Goal: Communication & Community: Participate in discussion

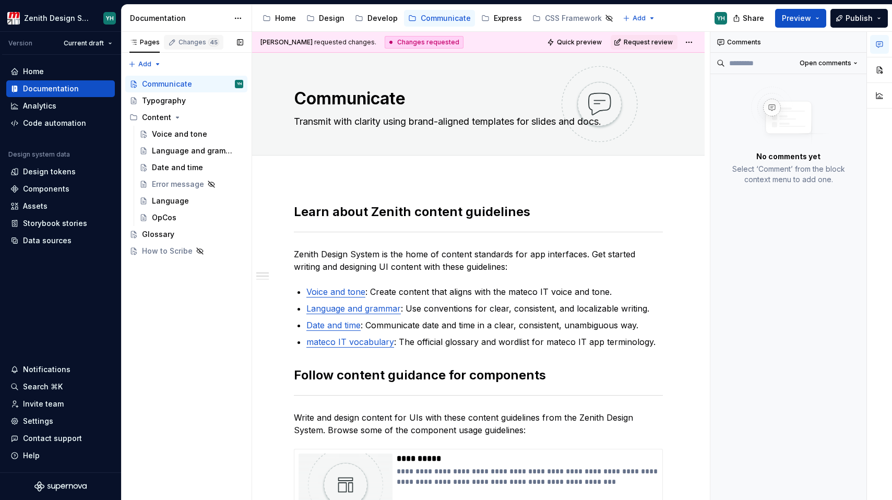
click at [187, 45] on div "Changes 45" at bounding box center [199, 42] width 41 height 8
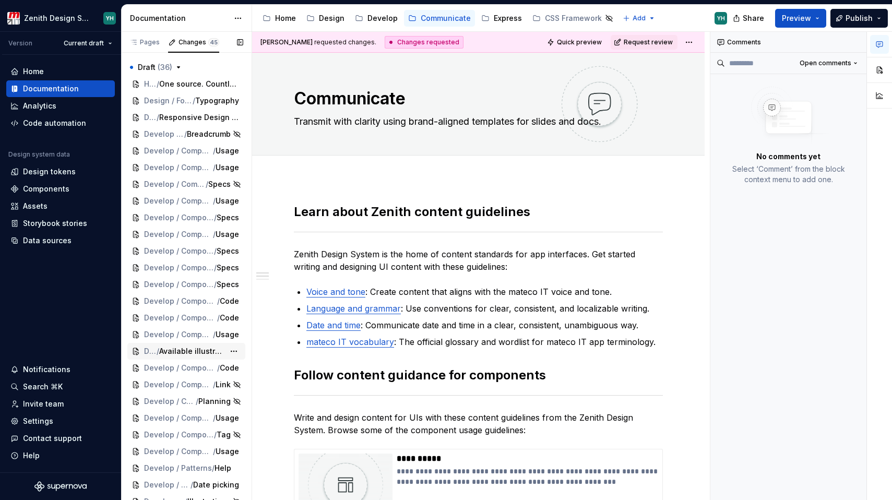
scroll to position [379, 0]
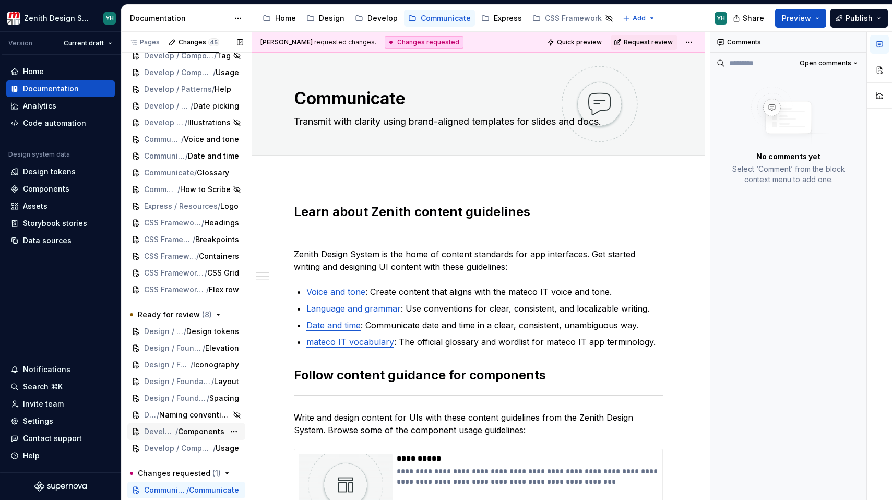
click at [175, 430] on span "/" at bounding box center [176, 431] width 3 height 10
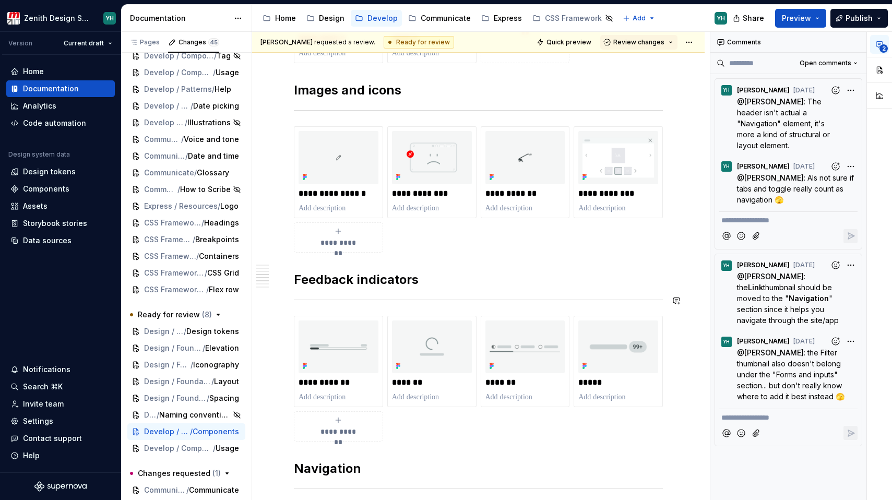
scroll to position [984, 0]
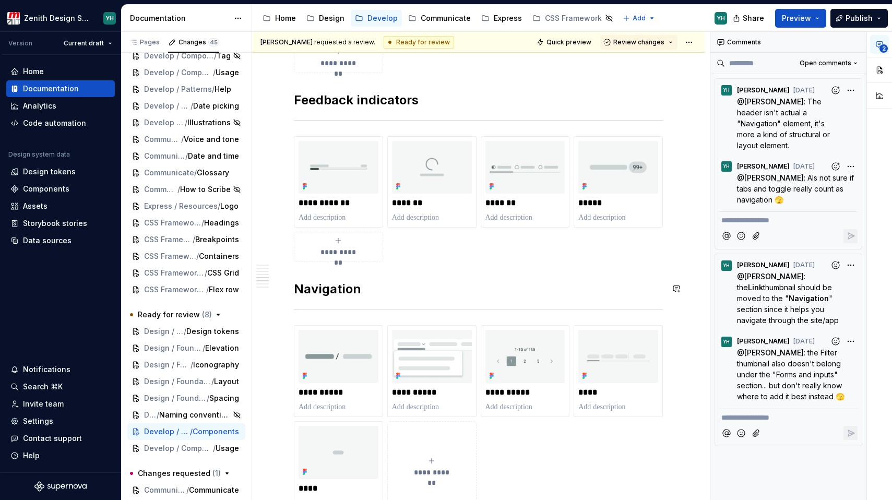
type textarea "*"
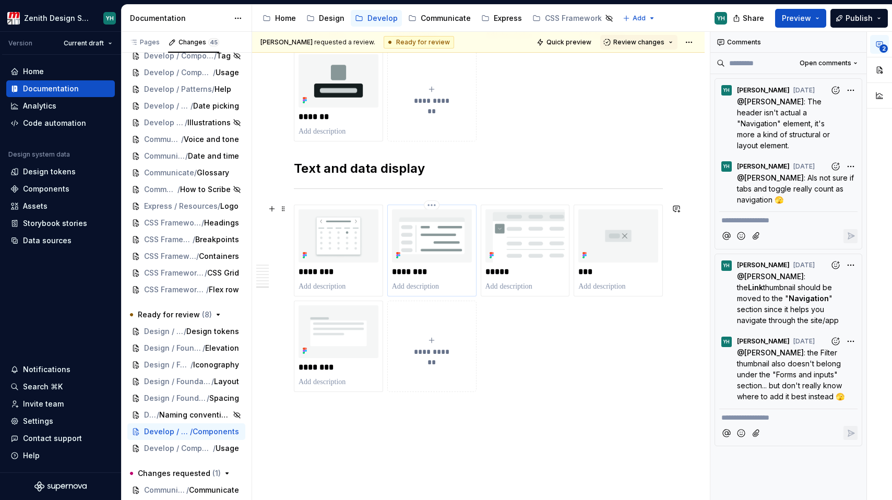
scroll to position [1788, 0]
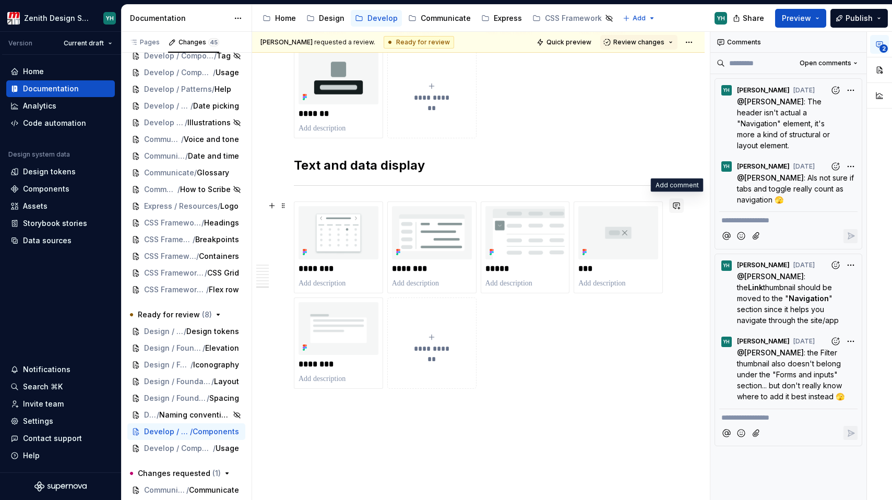
click at [674, 211] on button "button" at bounding box center [676, 205] width 15 height 15
click at [608, 225] on p "**********" at bounding box center [599, 224] width 153 height 11
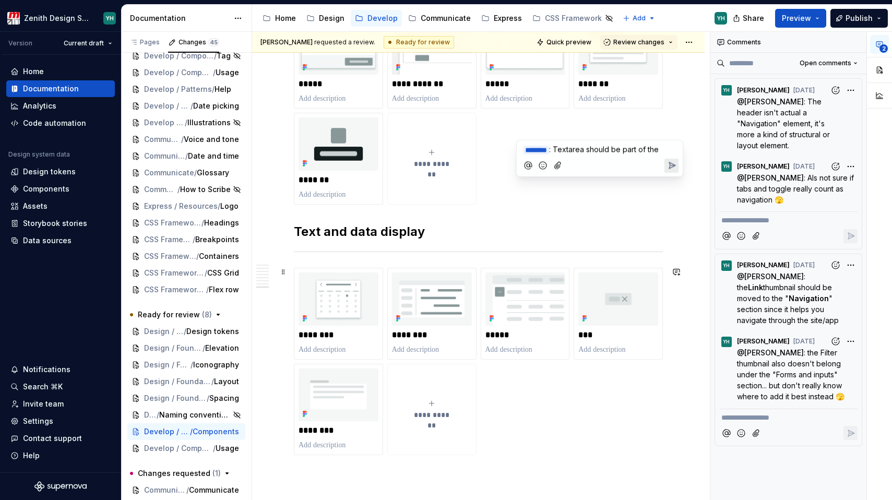
scroll to position [1863, 0]
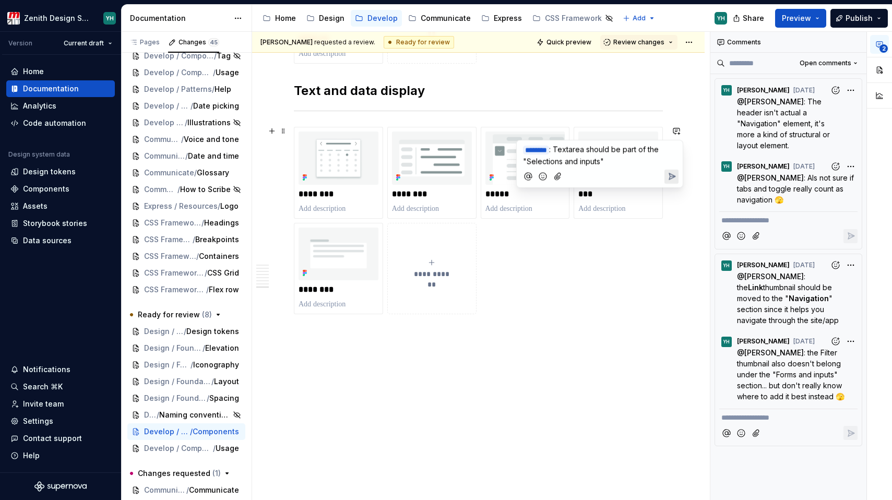
click at [577, 149] on span ": Textarea should be part of the "Selections and inputs"" at bounding box center [592, 155] width 138 height 21
click at [674, 174] on icon "Send" at bounding box center [672, 176] width 10 height 10
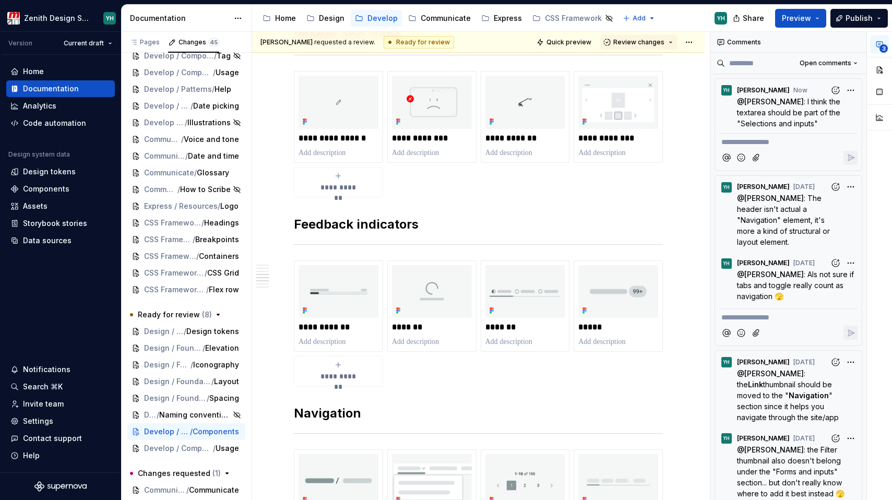
scroll to position [1021, 0]
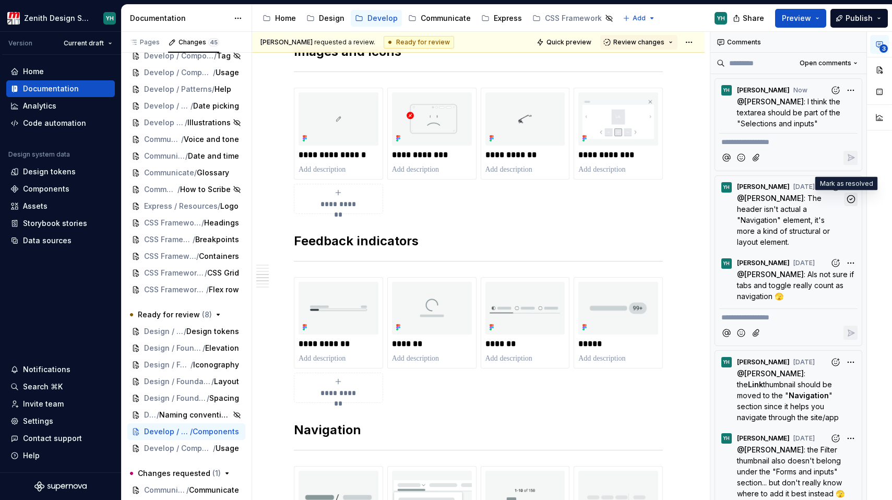
click at [846, 199] on icon "button" at bounding box center [851, 199] width 10 height 10
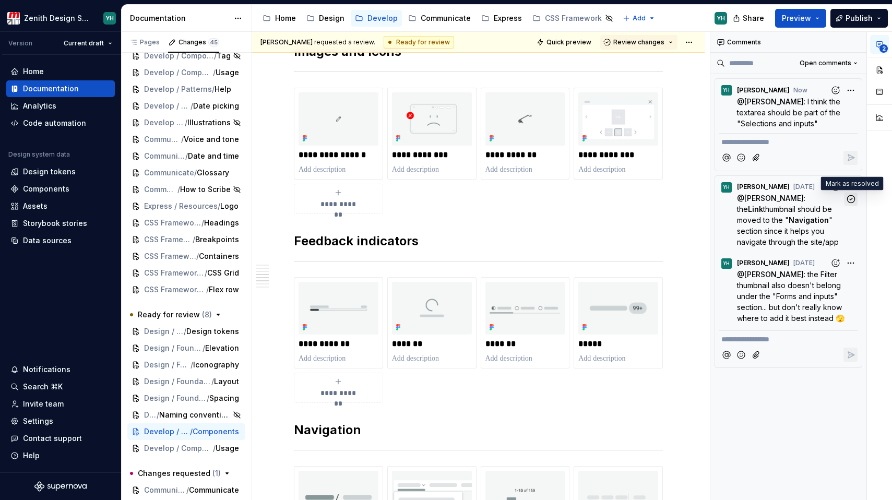
click at [848, 199] on icon "button" at bounding box center [851, 199] width 10 height 10
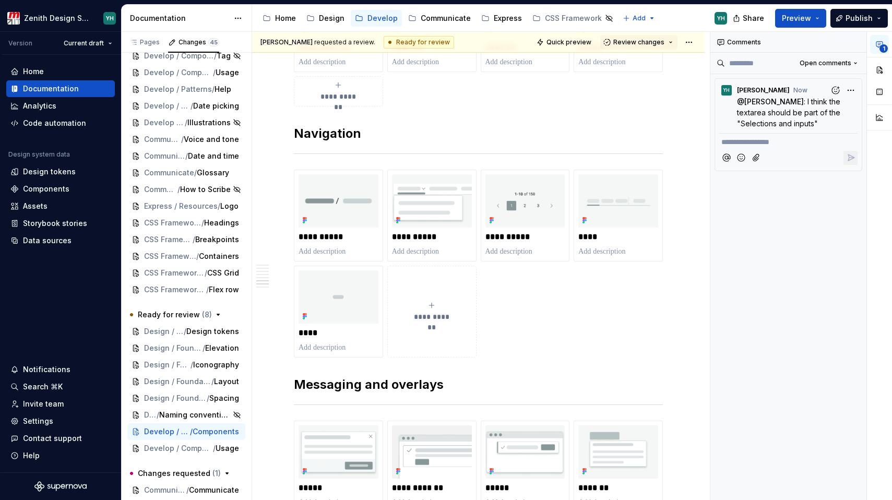
scroll to position [1327, 0]
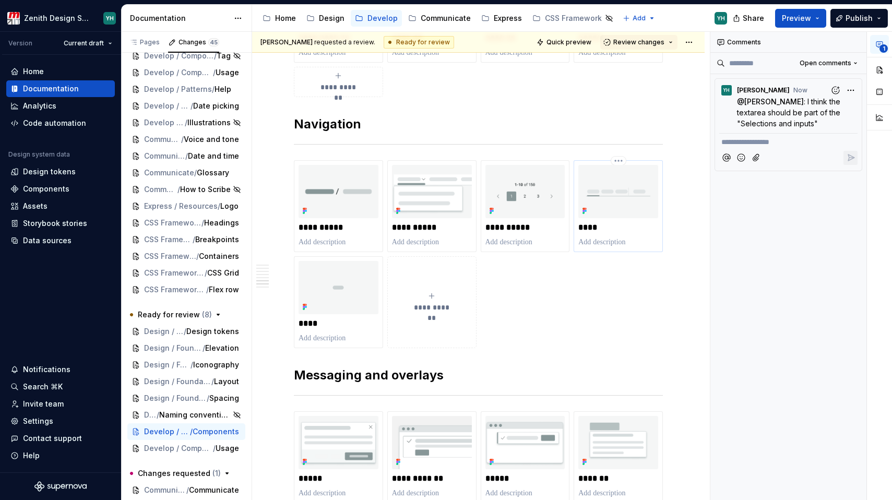
click at [650, 177] on img at bounding box center [618, 191] width 80 height 53
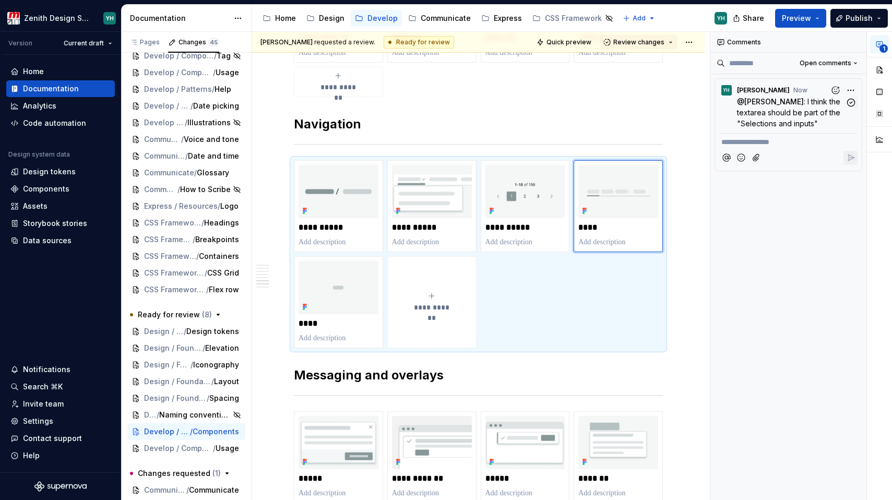
type textarea "*"
click at [771, 110] on span ": I think the textarea should be part of the "Selections and inputs"" at bounding box center [789, 112] width 105 height 31
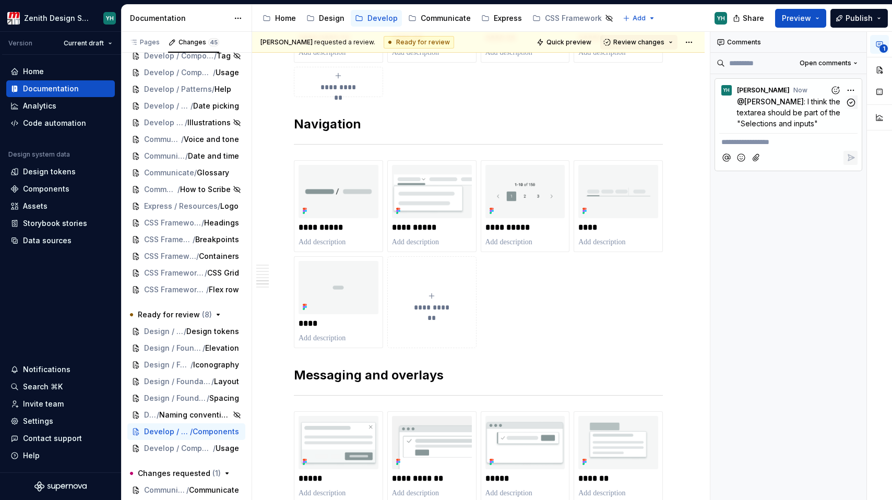
click at [774, 104] on span ": I think the textarea should be part of the "Selections and inputs"" at bounding box center [789, 112] width 105 height 31
click at [779, 102] on span ": I think the textarea should be part of the "Selections and inputs"" at bounding box center [789, 112] width 105 height 31
click at [771, 118] on p "@ [PERSON_NAME] : I think the textarea should be part of the "Selections and in…" at bounding box center [791, 112] width 108 height 33
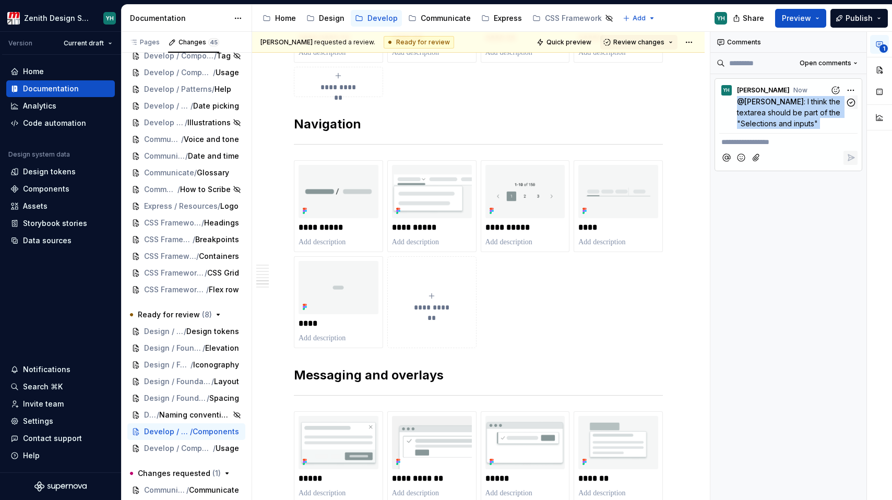
click at [771, 118] on p "@ [PERSON_NAME] : I think the textarea should be part of the "Selections and in…" at bounding box center [791, 112] width 108 height 33
click at [771, 92] on span "[PERSON_NAME]" at bounding box center [763, 90] width 53 height 8
click at [0, 0] on time "now" at bounding box center [0, 0] width 0 height 0
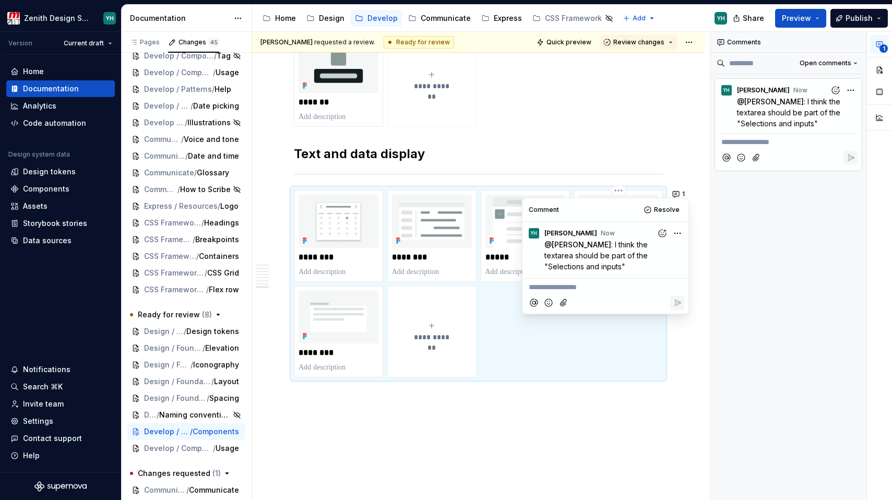
scroll to position [1806, 0]
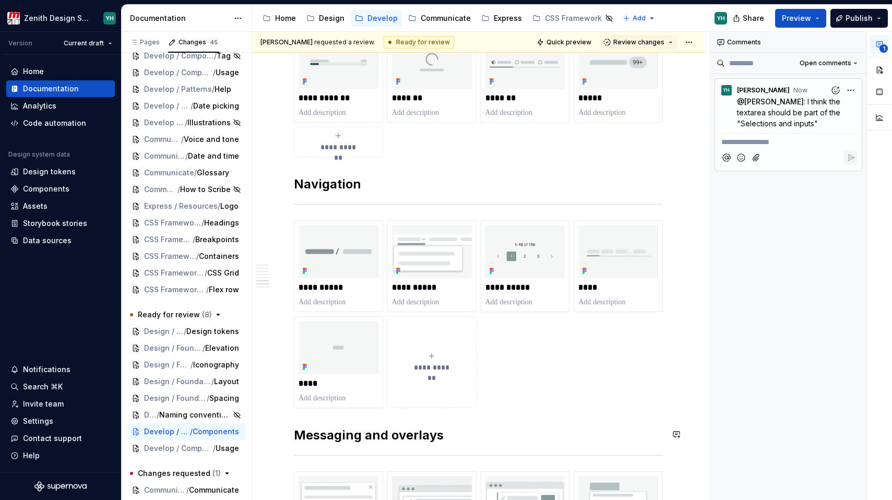
scroll to position [1261, 0]
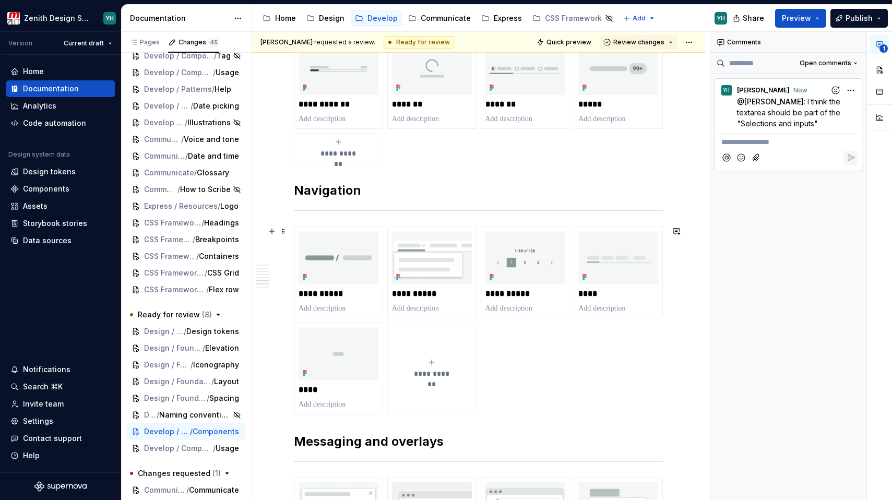
click at [684, 275] on div "**********" at bounding box center [478, 17] width 453 height 2174
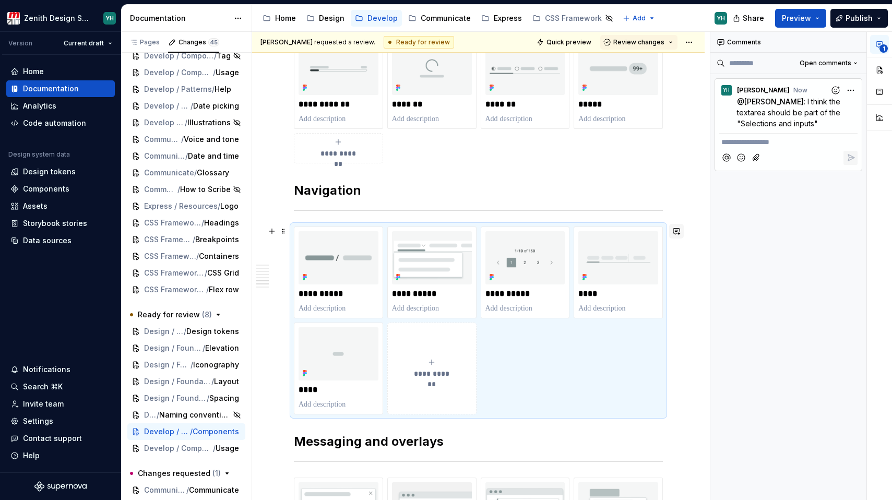
click at [677, 233] on button "button" at bounding box center [676, 231] width 15 height 15
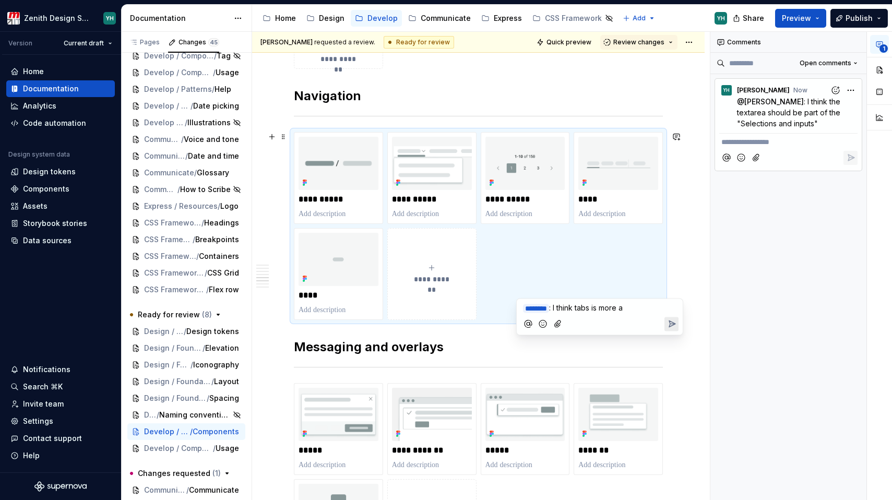
scroll to position [1380, 0]
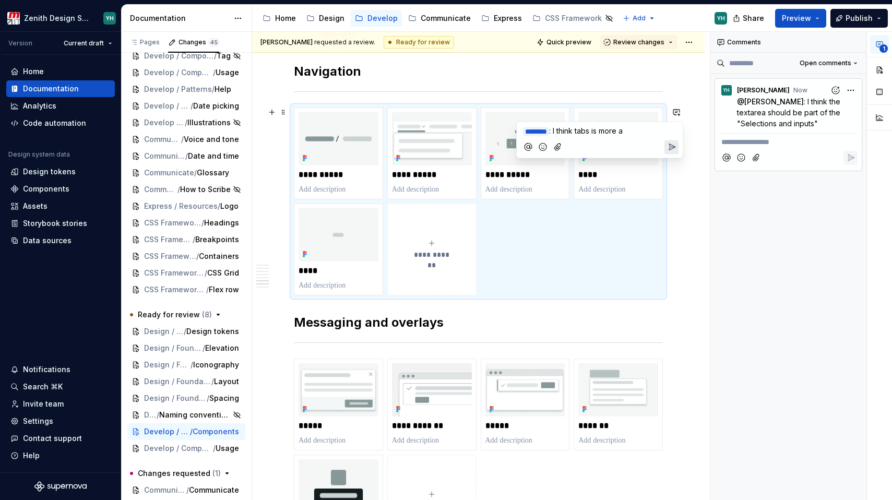
click at [596, 132] on span ": I think tabs is more a" at bounding box center [586, 130] width 74 height 9
drag, startPoint x: 611, startPoint y: 131, endPoint x: 650, endPoint y: 131, distance: 39.1
click at [650, 131] on p "﻿ * ******* ﻿ : I think Tabs is more a" at bounding box center [599, 131] width 153 height 12
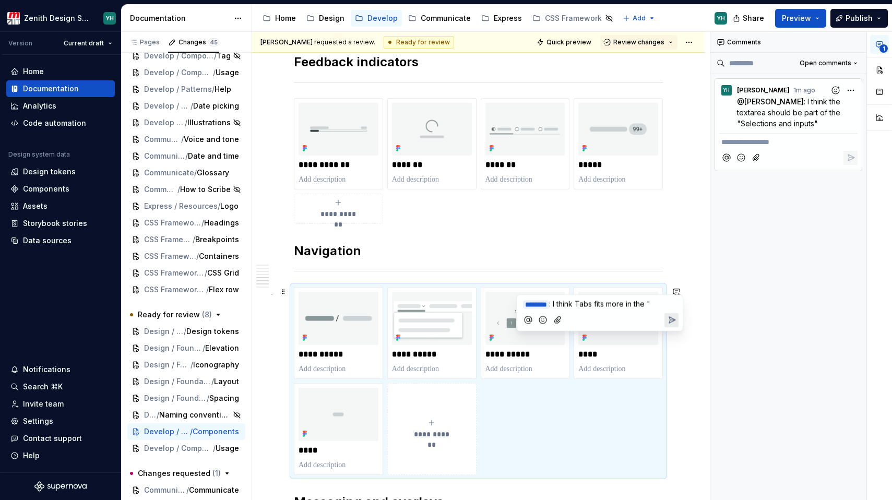
scroll to position [1210, 0]
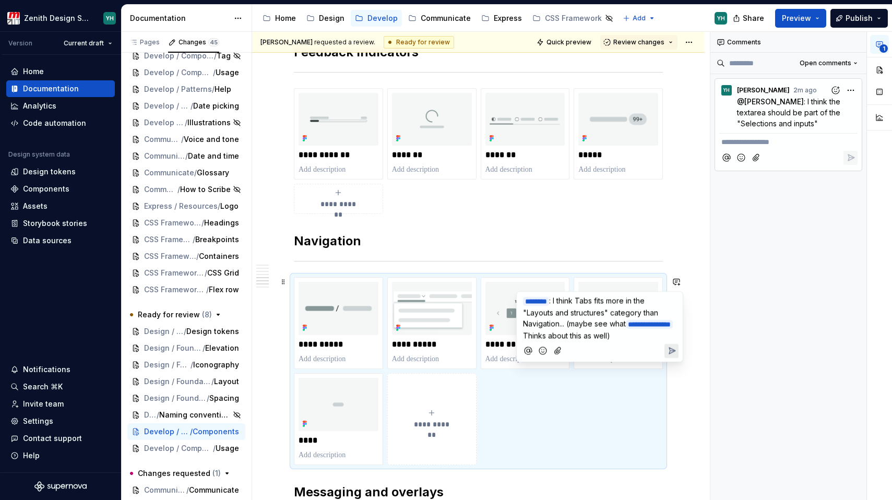
click at [667, 347] on icon "Send" at bounding box center [672, 351] width 10 height 10
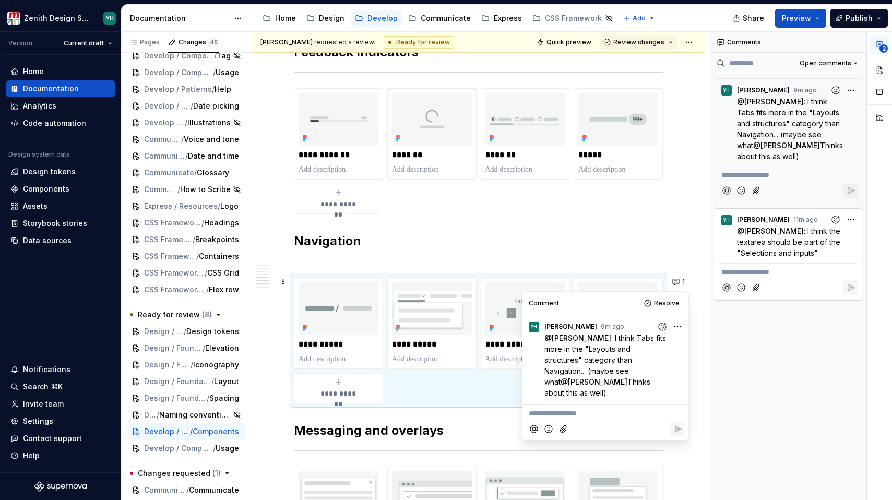
type textarea "*"
